Goal: Navigation & Orientation: Find specific page/section

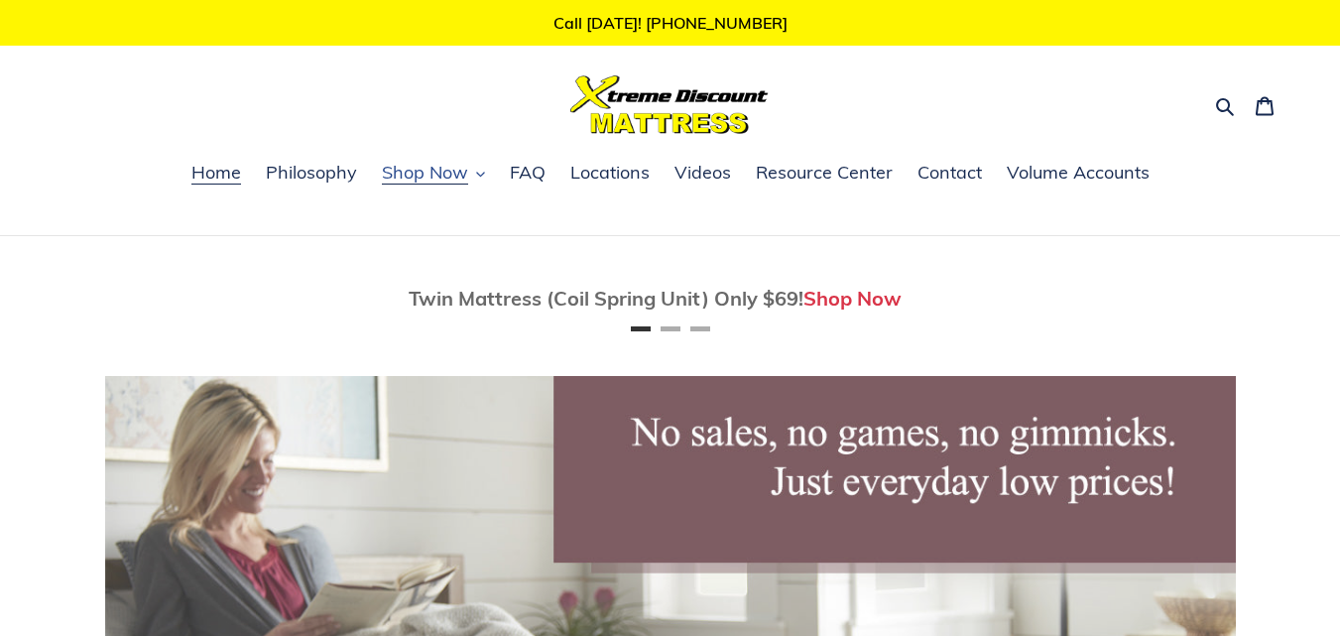
click at [429, 176] on span "Shop Now" at bounding box center [425, 173] width 86 height 24
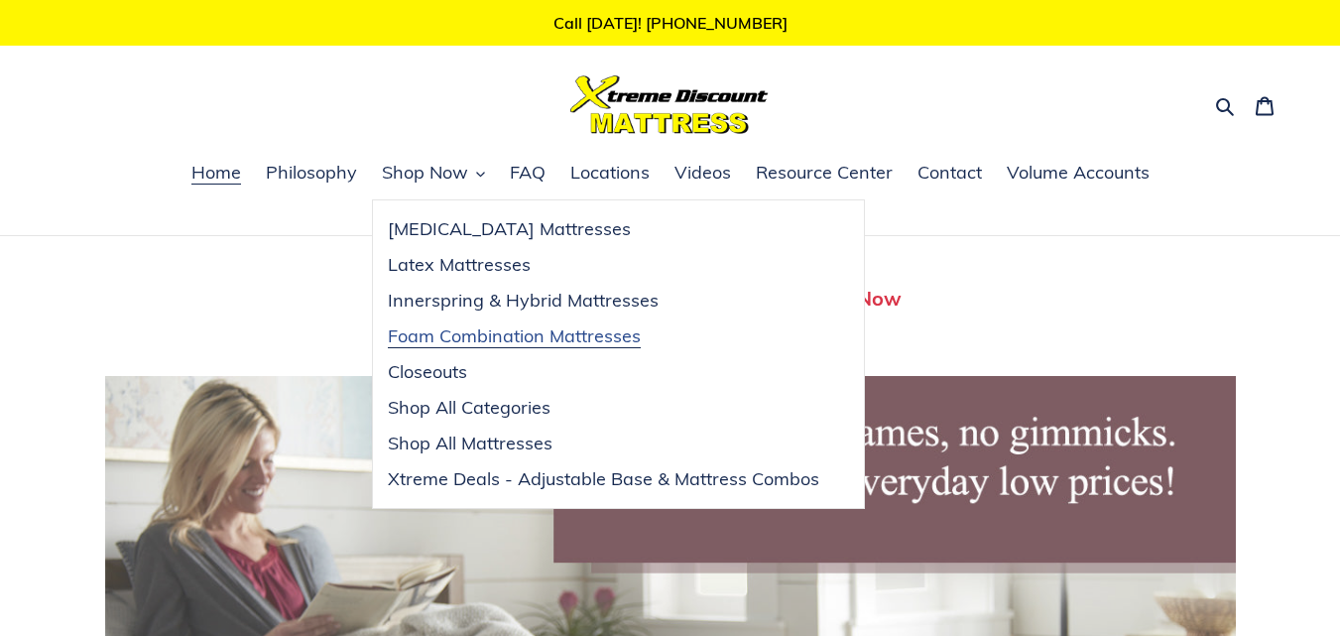
click at [475, 333] on span "Foam Combination Mattresses" at bounding box center [514, 336] width 253 height 24
click at [440, 73] on header "Search Cart 0 items Home Philosophy Shop Now Shop Now Menu Shop Now FAQ" at bounding box center [670, 90] width 1340 height 88
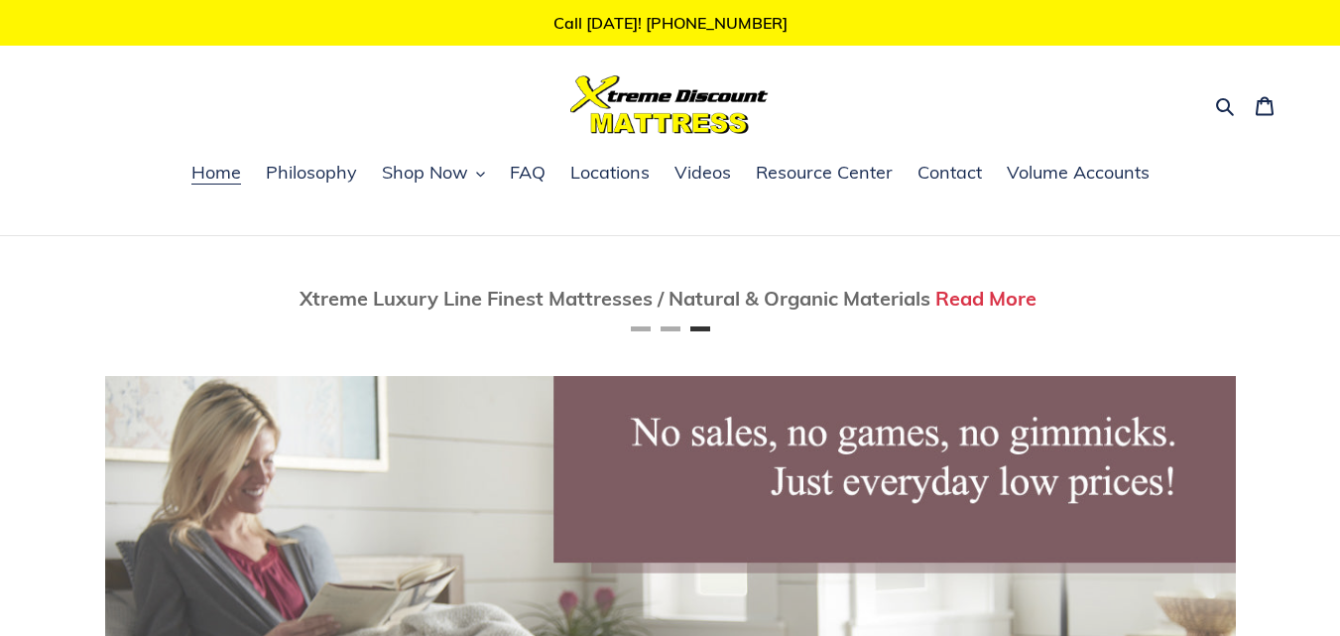
scroll to position [0, 2261]
click at [224, 174] on span "Home" at bounding box center [216, 173] width 50 height 24
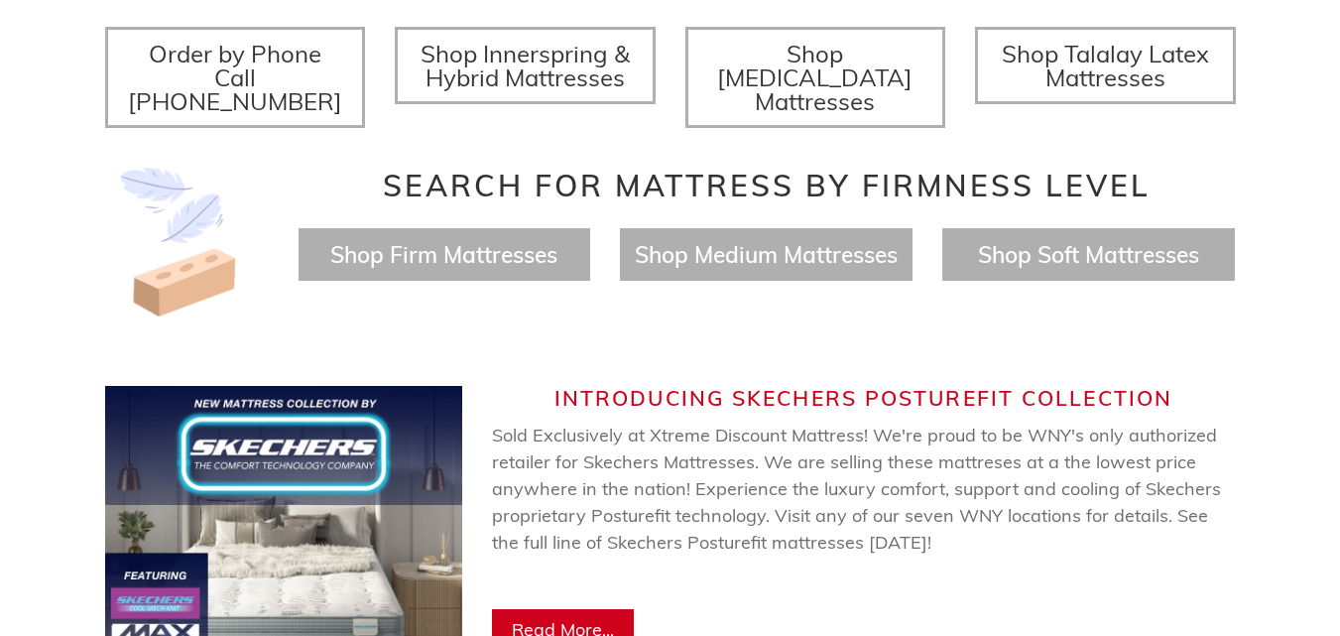
scroll to position [674, 0]
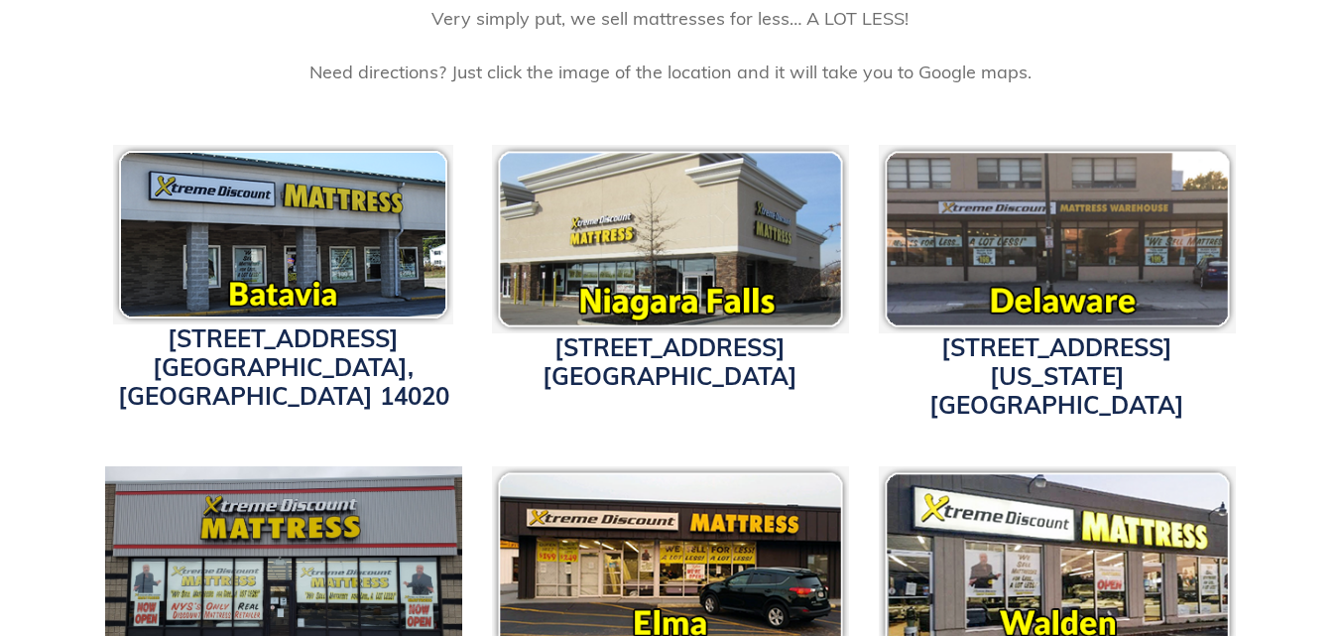
scroll to position [595, 0]
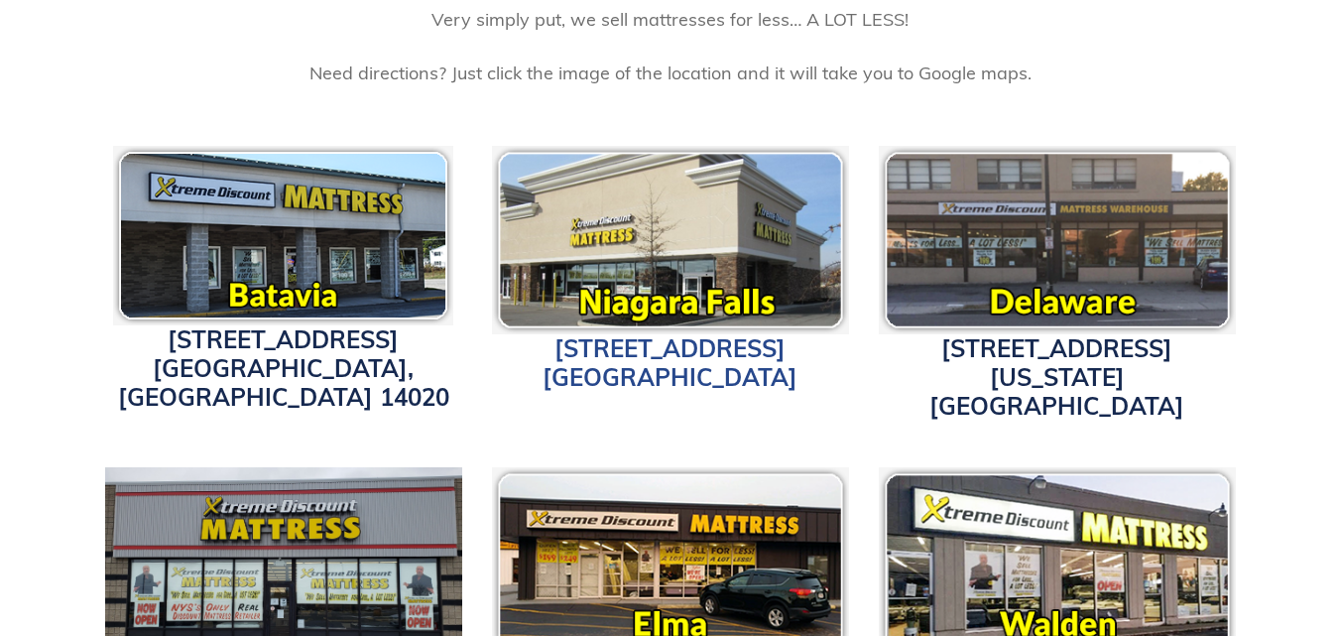
click at [649, 371] on link "1340 Military Road Niagara Falls, NY 14304" at bounding box center [669, 362] width 255 height 59
